Goal: Transaction & Acquisition: Purchase product/service

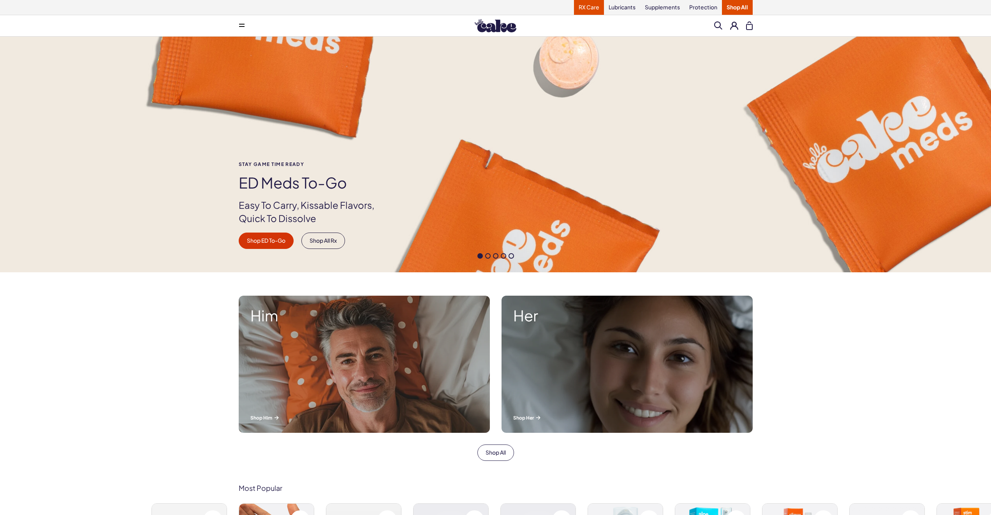
click at [598, 7] on link "RX Care" at bounding box center [589, 7] width 30 height 15
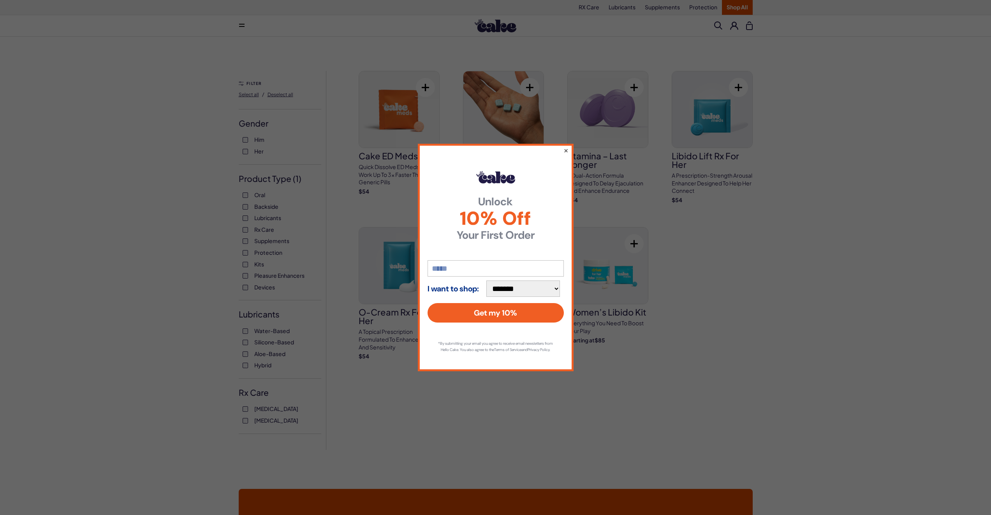
click at [567, 148] on button "×" at bounding box center [565, 150] width 5 height 9
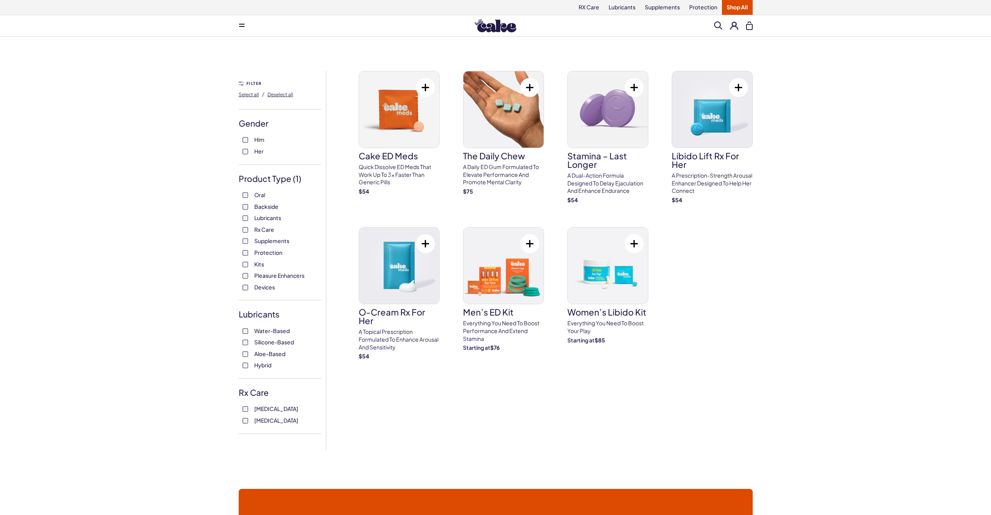
click at [247, 291] on label "Devices" at bounding box center [280, 288] width 75 height 8
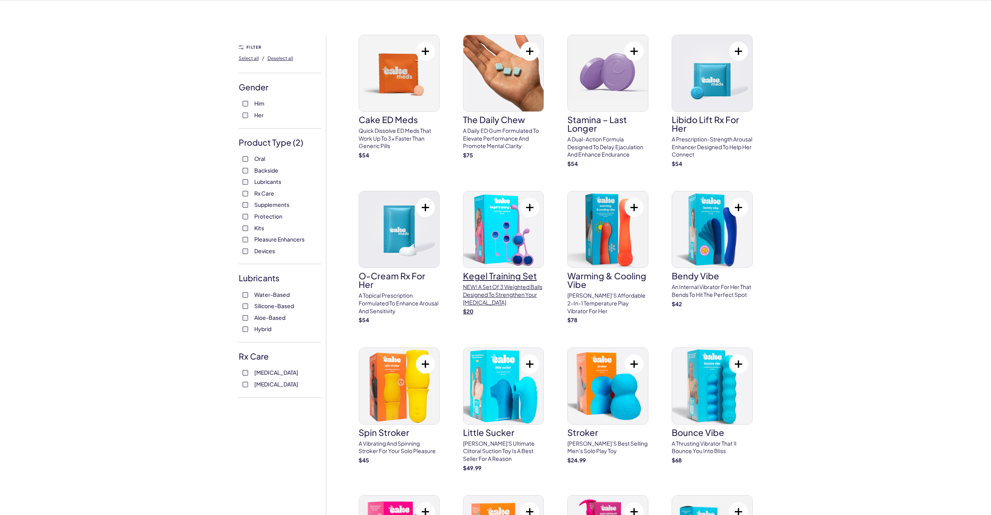
scroll to position [5, 0]
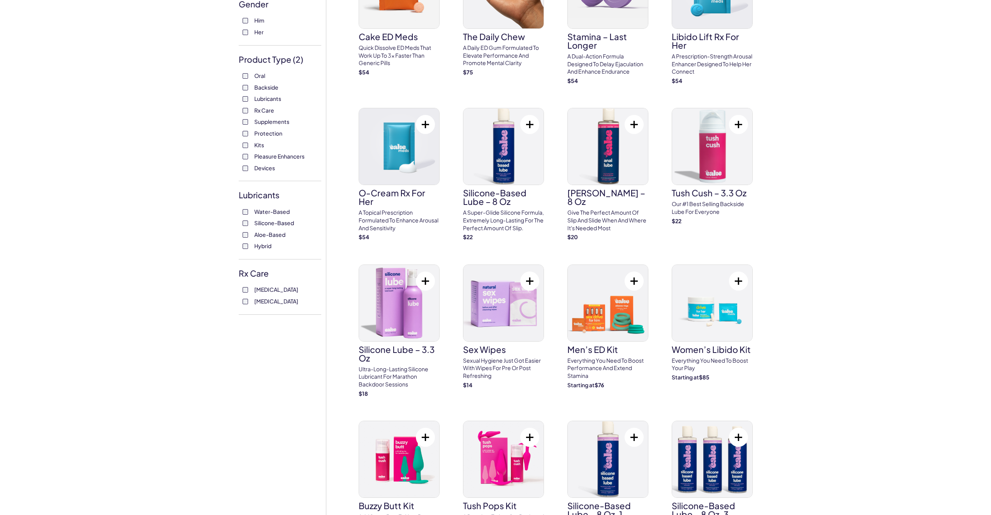
scroll to position [122, 0]
